Goal: Information Seeking & Learning: Learn about a topic

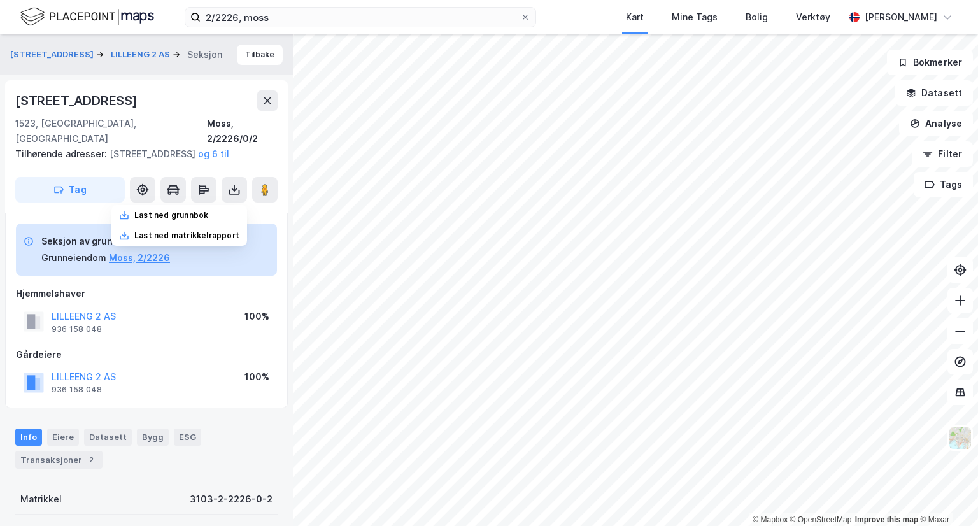
click at [255, 433] on div "Info Eiere Datasett Bygg ESG Transaksjoner 2" at bounding box center [146, 447] width 262 height 39
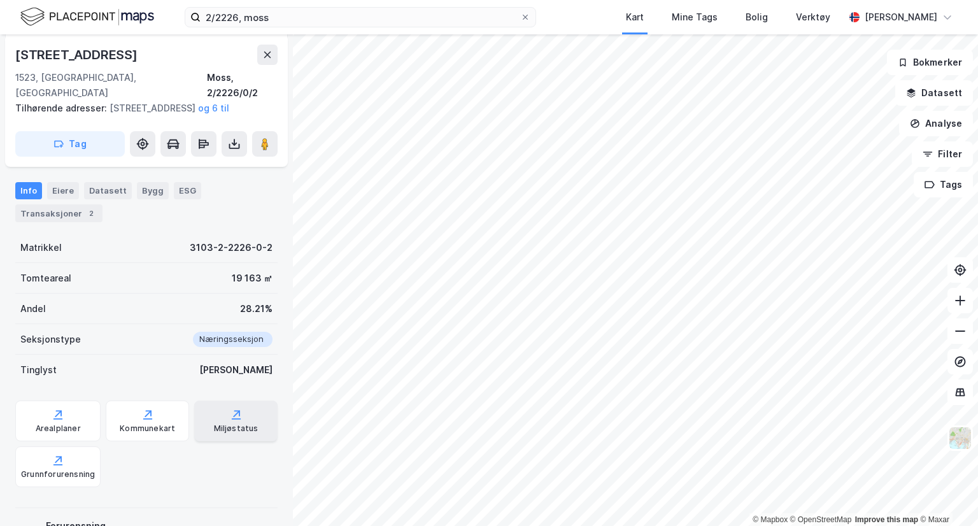
scroll to position [255, 0]
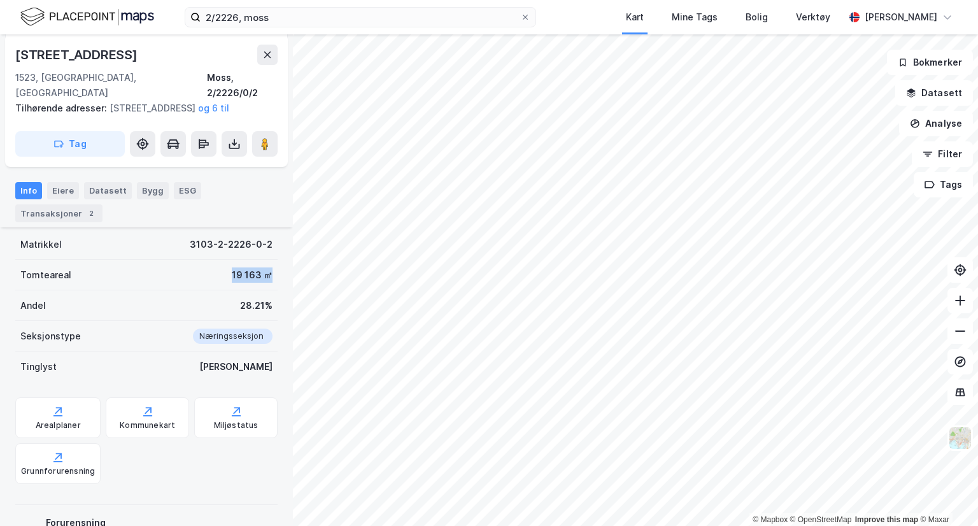
drag, startPoint x: 219, startPoint y: 272, endPoint x: 260, endPoint y: 269, distance: 40.9
click at [260, 269] on div "Tomteareal 19 163 ㎡" at bounding box center [146, 275] width 262 height 31
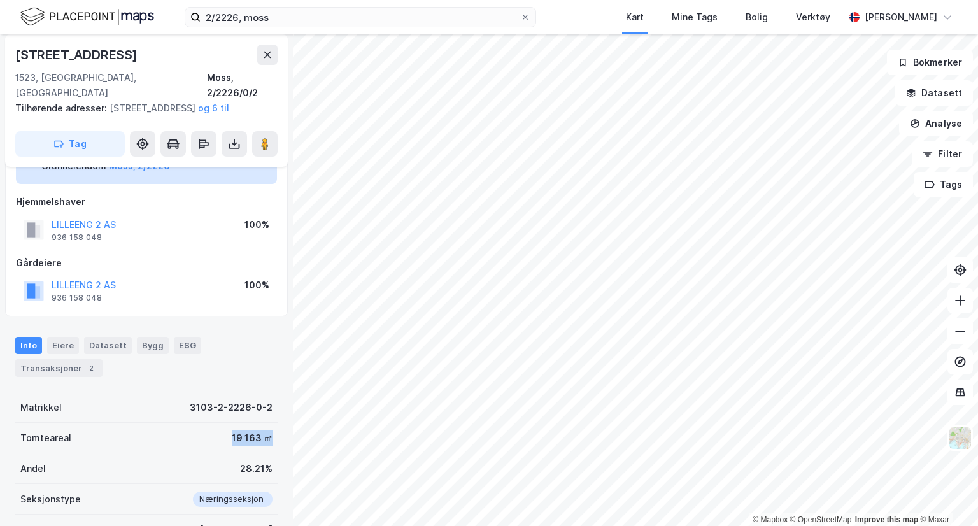
scroll to position [191, 0]
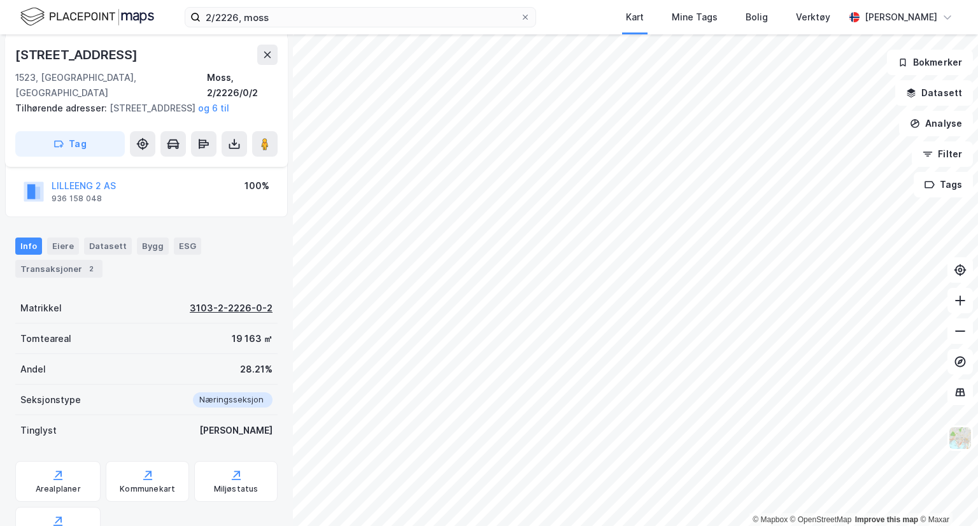
click at [235, 300] on div "3103-2-2226-0-2" at bounding box center [231, 307] width 83 height 15
click at [234, 307] on div "3103-2-2226-0-2" at bounding box center [231, 307] width 83 height 15
click at [265, 18] on input "2/2226, moss" at bounding box center [360, 17] width 320 height 19
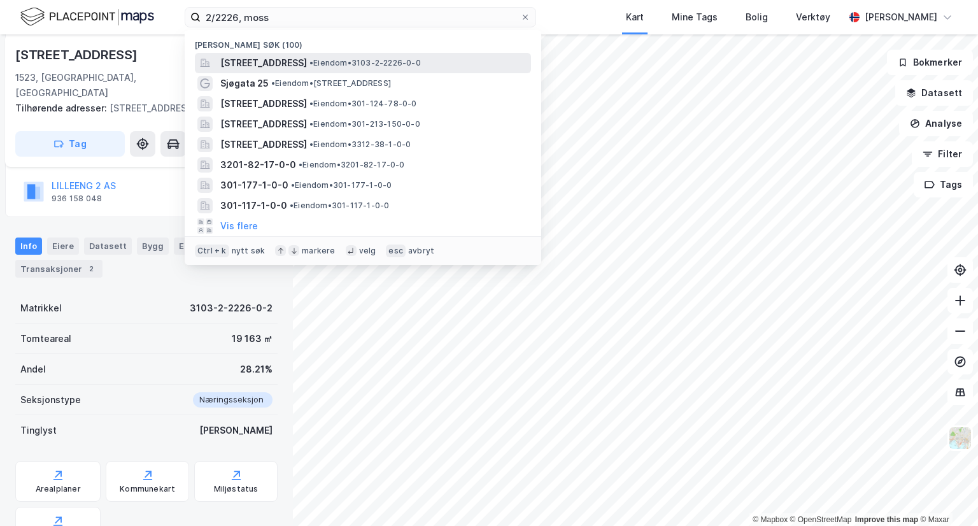
click at [264, 59] on span "[STREET_ADDRESS]" at bounding box center [263, 62] width 87 height 15
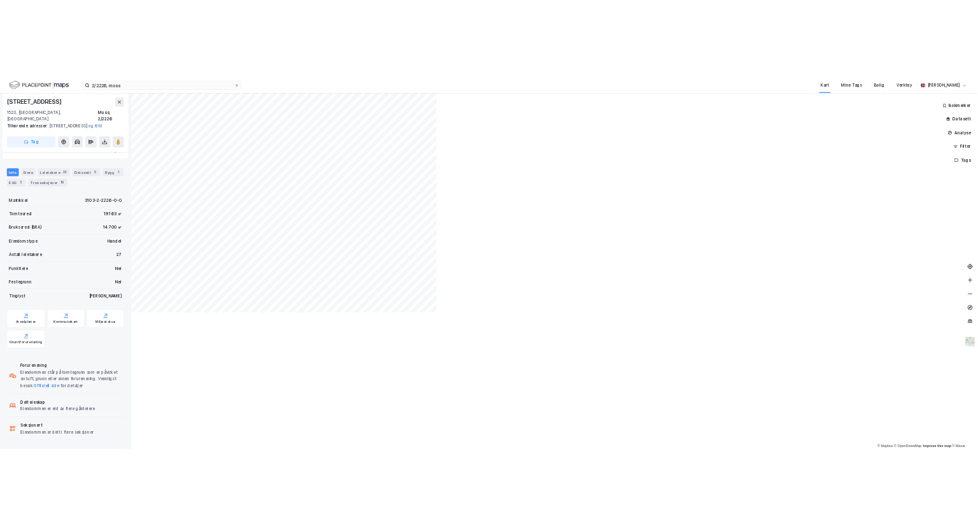
scroll to position [213, 0]
